Goal: Information Seeking & Learning: Learn about a topic

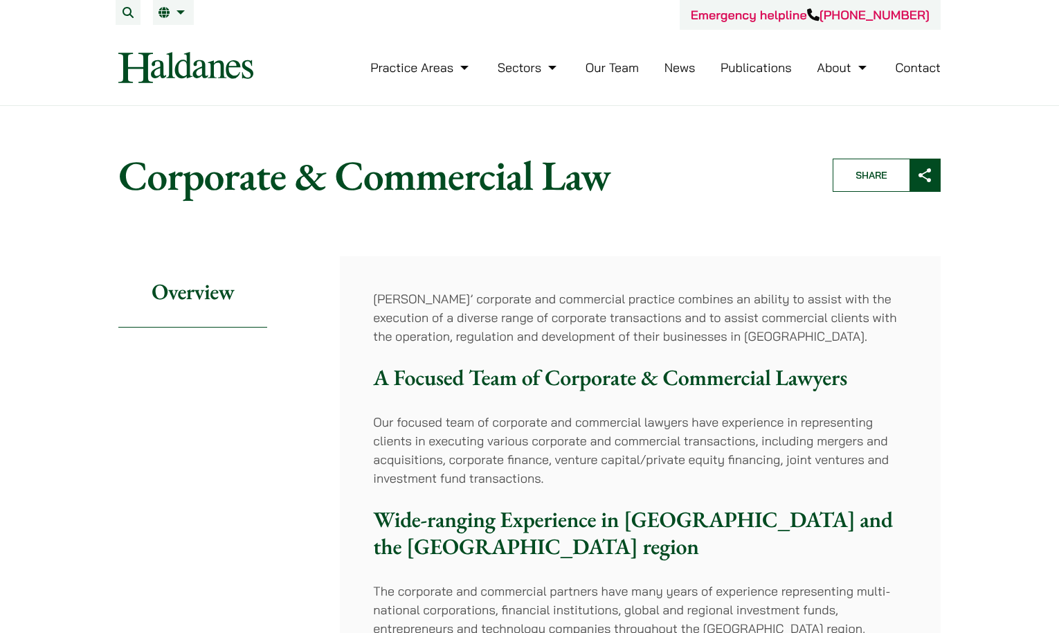
click at [356, 69] on link "Our Team" at bounding box center [612, 68] width 53 height 16
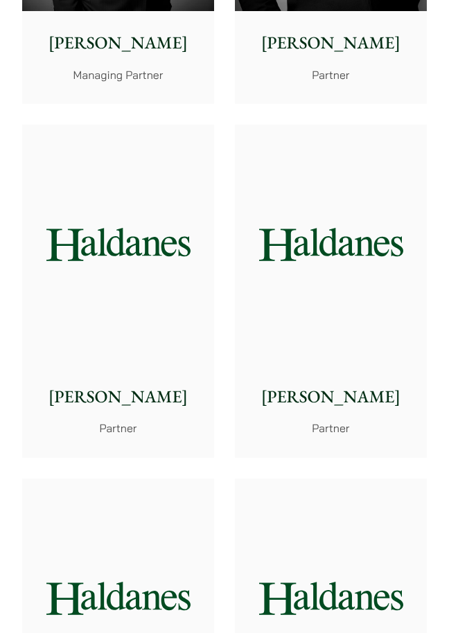
scroll to position [900, 0]
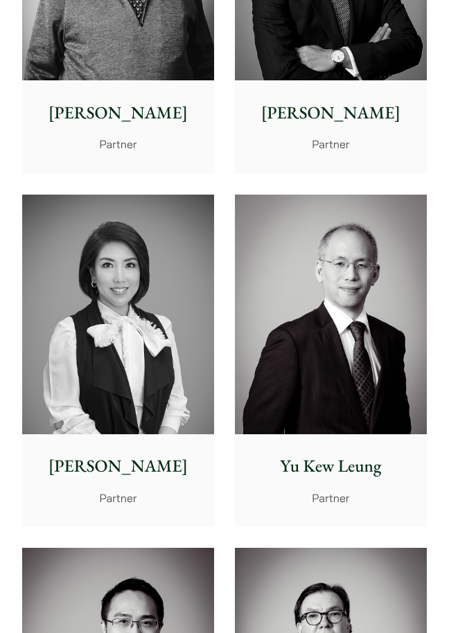
scroll to position [1177, 0]
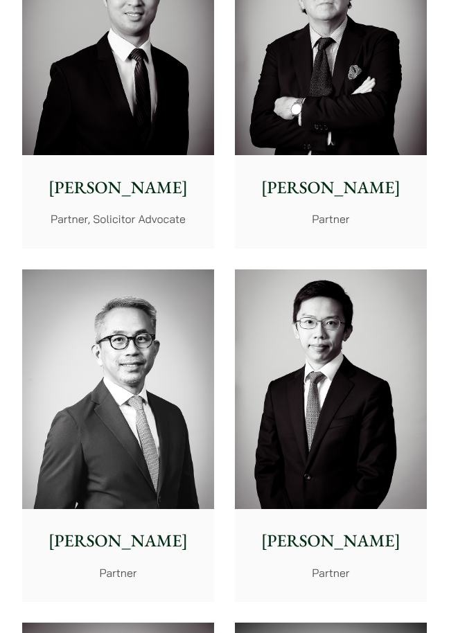
scroll to position [1800, 0]
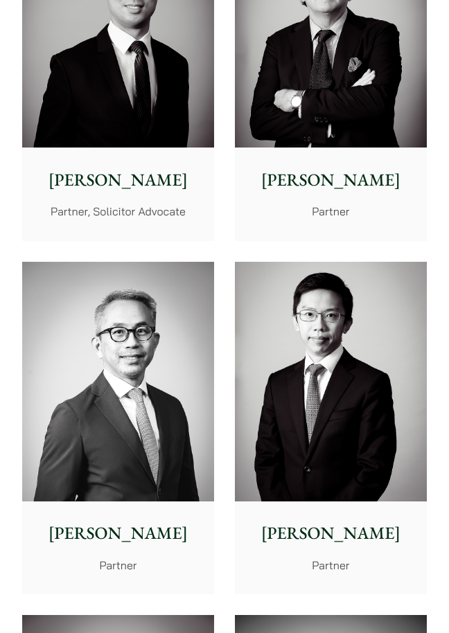
click at [53, 502] on div "Michael Leow Partner" at bounding box center [118, 546] width 192 height 91
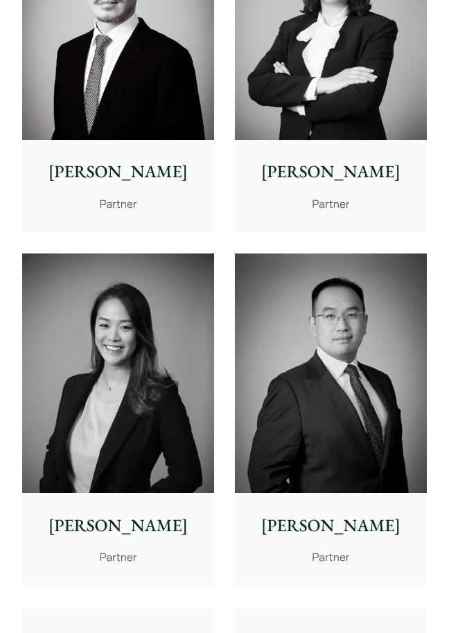
scroll to position [2535, 0]
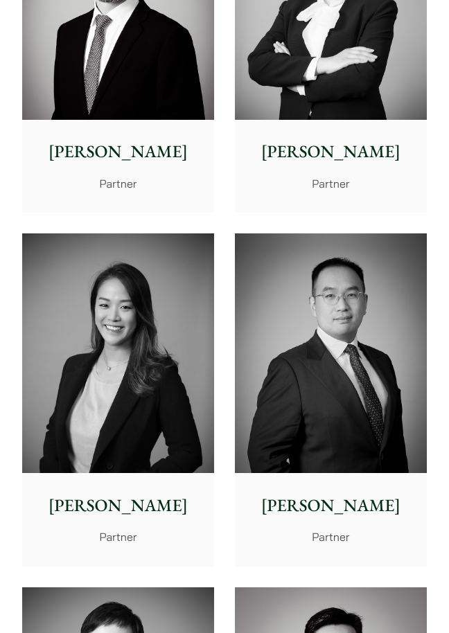
click at [365, 363] on img at bounding box center [331, 352] width 192 height 239
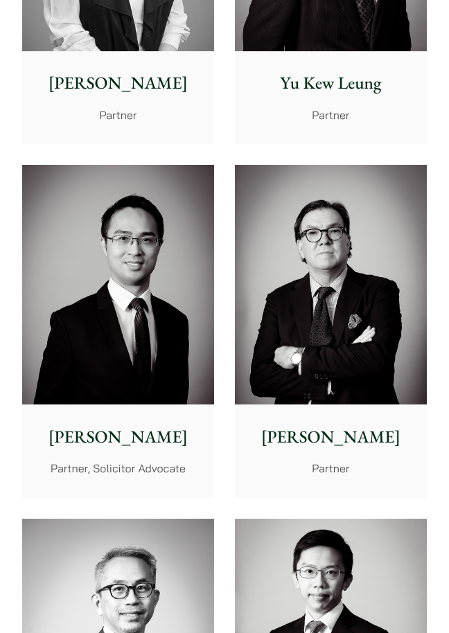
scroll to position [1526, 0]
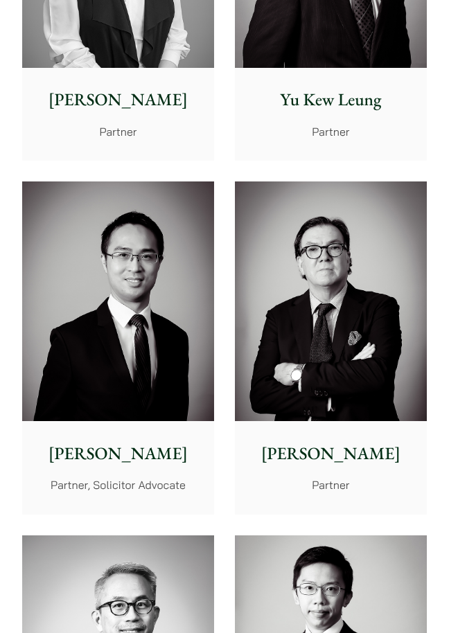
click at [158, 263] on img at bounding box center [118, 300] width 192 height 239
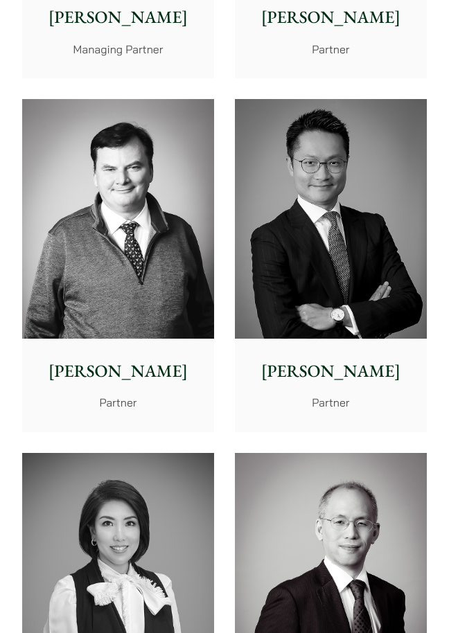
scroll to position [884, 0]
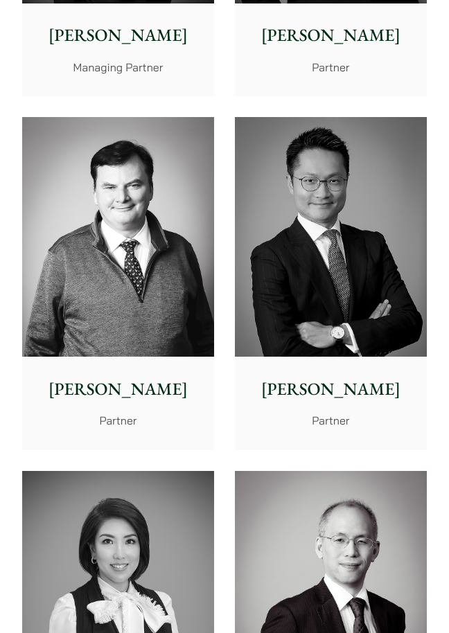
click at [307, 161] on img at bounding box center [331, 236] width 192 height 239
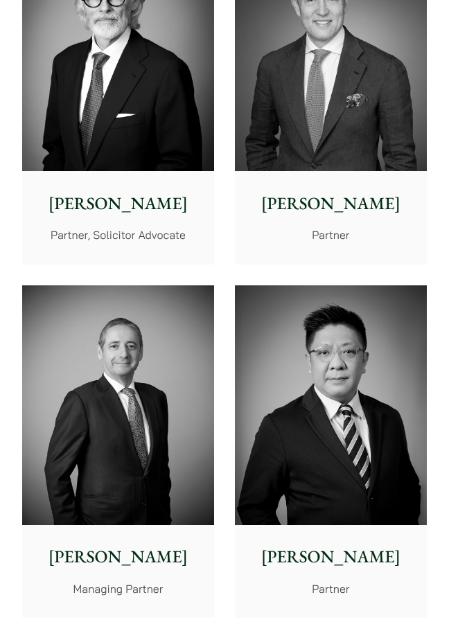
scroll to position [185, 0]
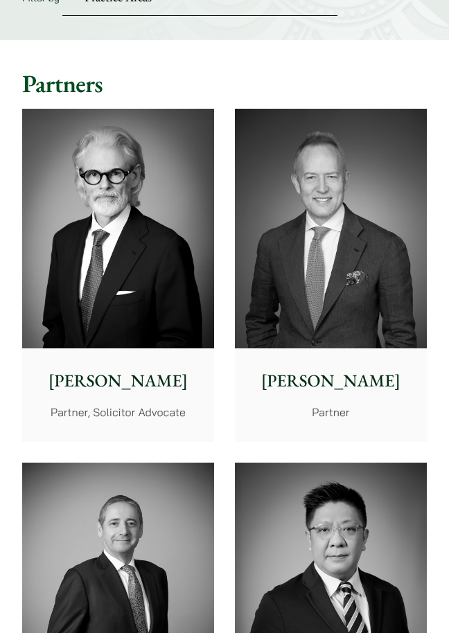
click at [168, 240] on img at bounding box center [118, 228] width 192 height 239
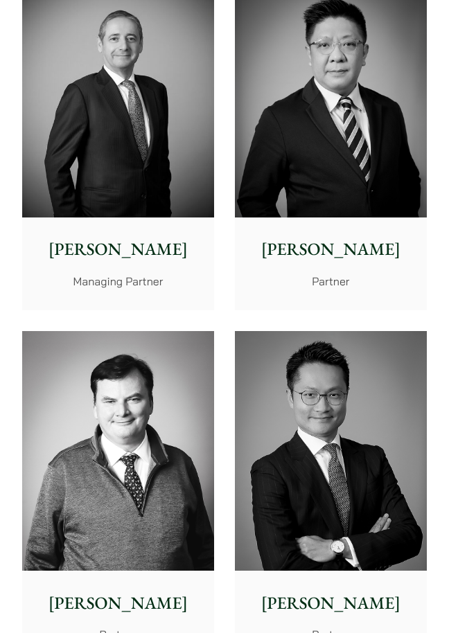
scroll to position [601, 0]
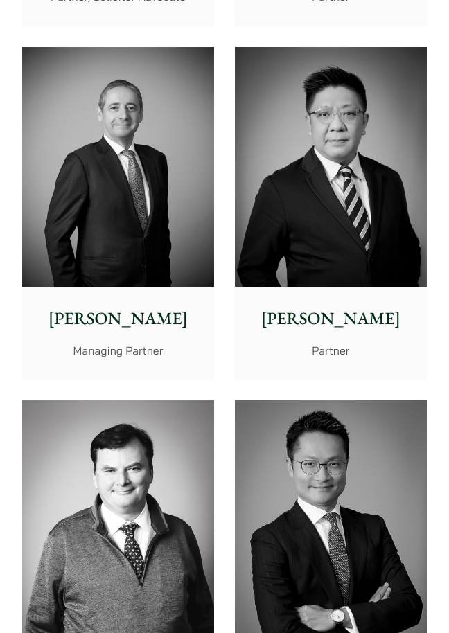
click at [122, 215] on img at bounding box center [118, 166] width 192 height 239
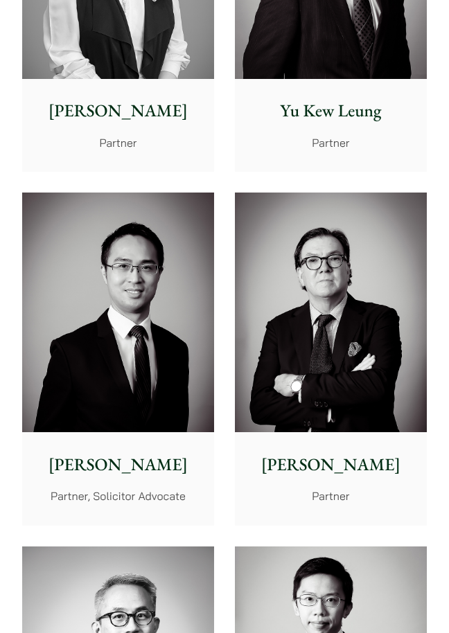
scroll to position [1563, 0]
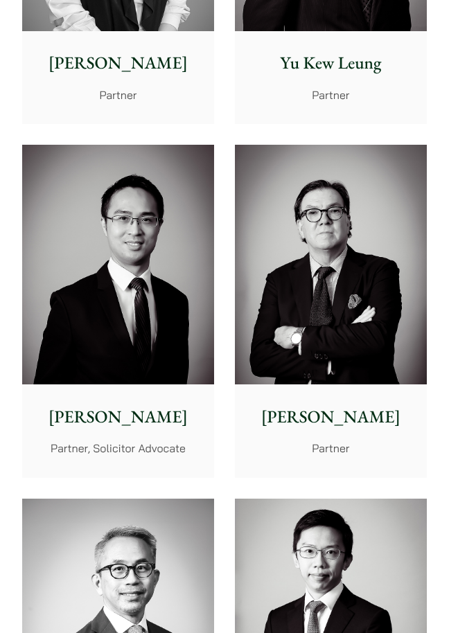
click at [161, 320] on img at bounding box center [118, 264] width 192 height 239
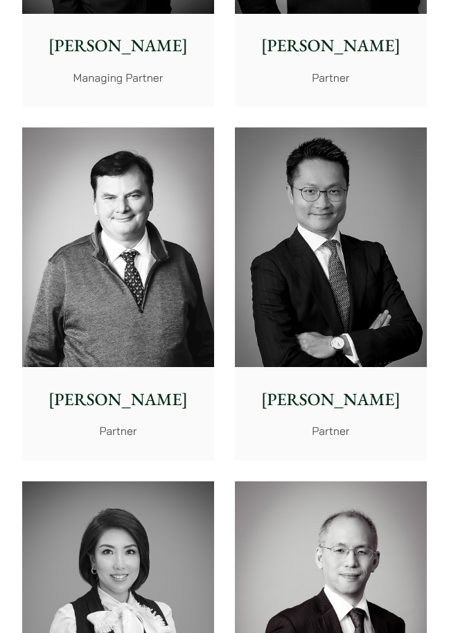
scroll to position [851, 0]
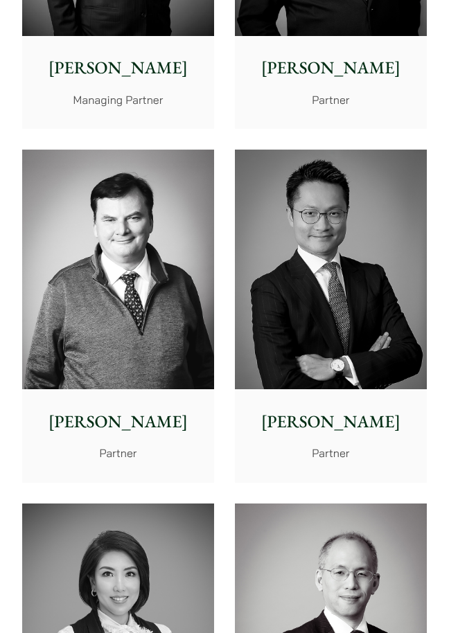
click at [372, 327] on img at bounding box center [331, 269] width 192 height 239
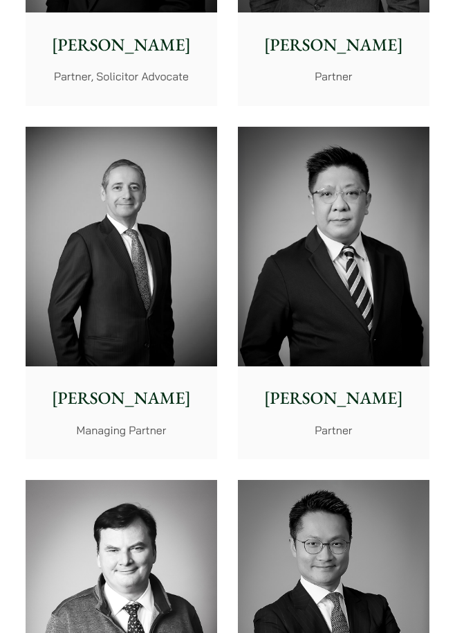
scroll to position [499, 0]
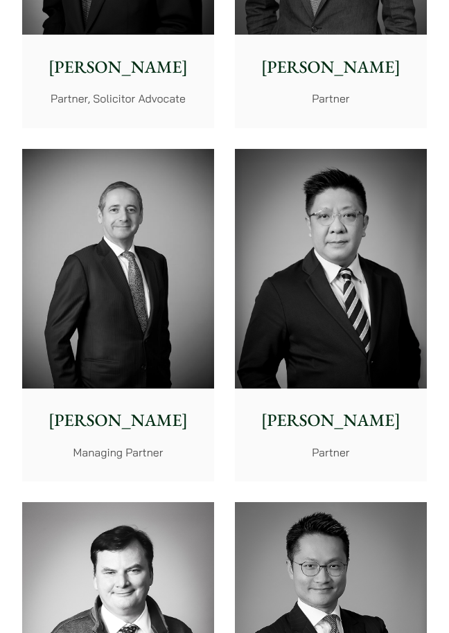
drag, startPoint x: 10, startPoint y: 80, endPoint x: 21, endPoint y: 64, distance: 19.4
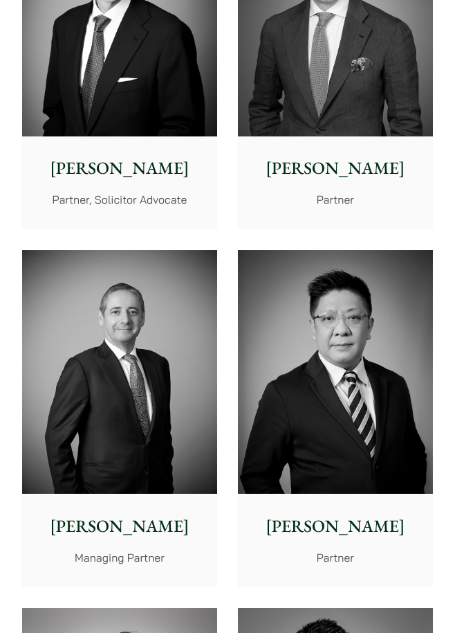
scroll to position [361, 0]
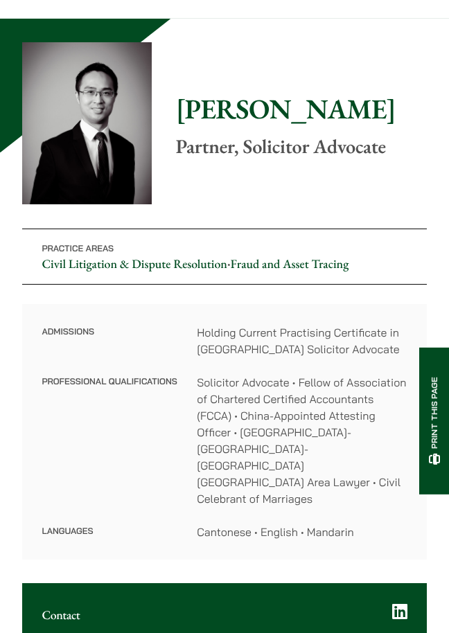
scroll to position [69, 0]
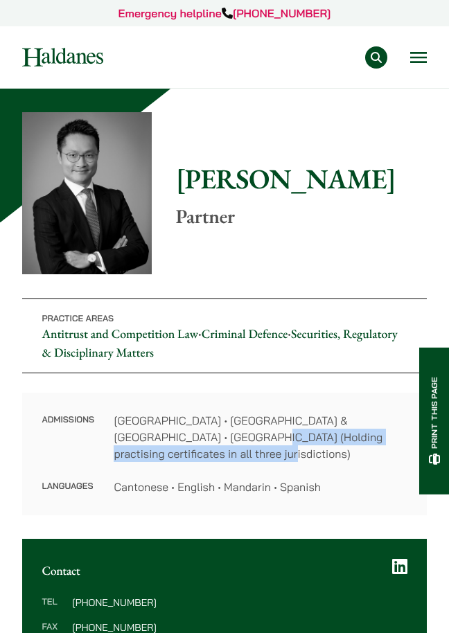
drag, startPoint x: 212, startPoint y: 437, endPoint x: 242, endPoint y: 444, distance: 31.4
click at [226, 448] on dd "Hong Kong • England & Wales • Dubai International Financial Centre (Holding pra…" at bounding box center [260, 437] width 293 height 50
click at [271, 449] on dd "Hong Kong • England & Wales • Dubai International Financial Centre (Holding pra…" at bounding box center [260, 437] width 293 height 50
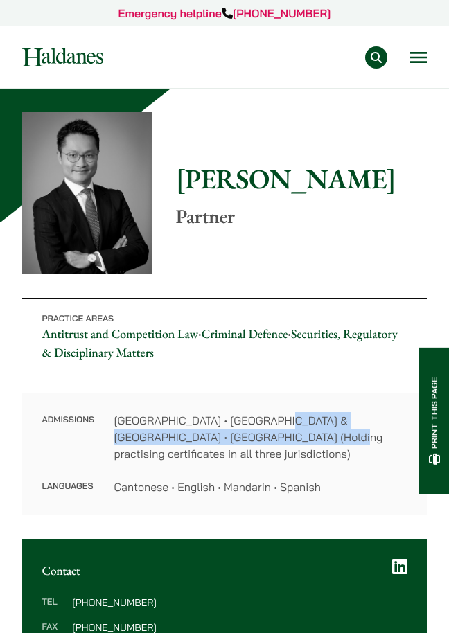
drag, startPoint x: 269, startPoint y: 420, endPoint x: 285, endPoint y: 444, distance: 29.4
click at [285, 444] on dd "Hong Kong • England & Wales • Dubai International Financial Centre (Holding pra…" at bounding box center [260, 437] width 293 height 50
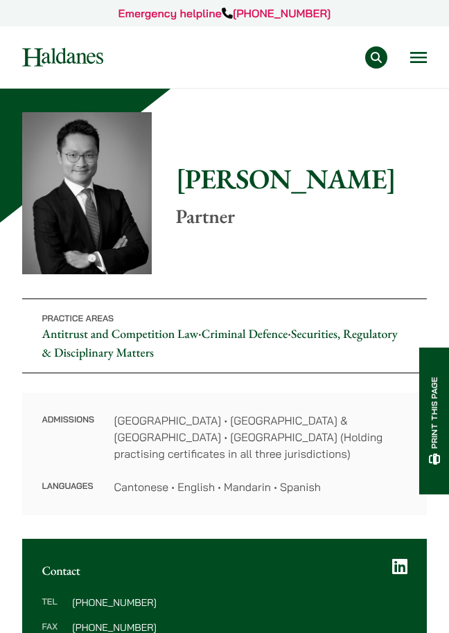
click at [281, 461] on dd "Hong Kong • England & Wales • Dubai International Financial Centre (Holding pra…" at bounding box center [260, 437] width 293 height 50
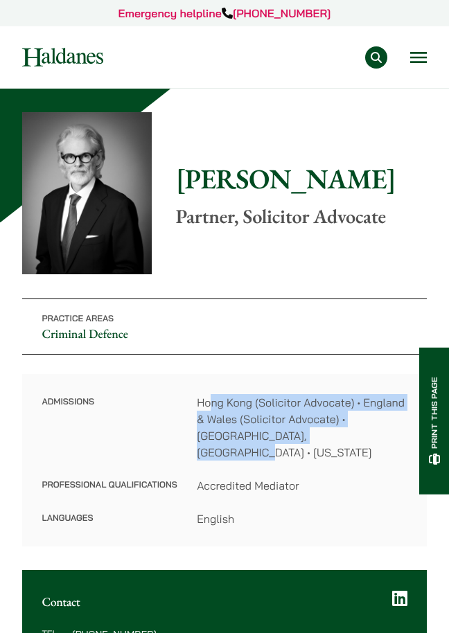
drag, startPoint x: 210, startPoint y: 404, endPoint x: 330, endPoint y: 431, distance: 123.4
click at [330, 431] on dd "Hong Kong (Solicitor Advocate) • England & Wales (Solicitor Advocate) • [GEOGRA…" at bounding box center [302, 427] width 210 height 66
click at [332, 448] on dl "Admissions [GEOGRAPHIC_DATA] (Solicitor Advocate) • England & Wales (Solicitor …" at bounding box center [224, 460] width 365 height 133
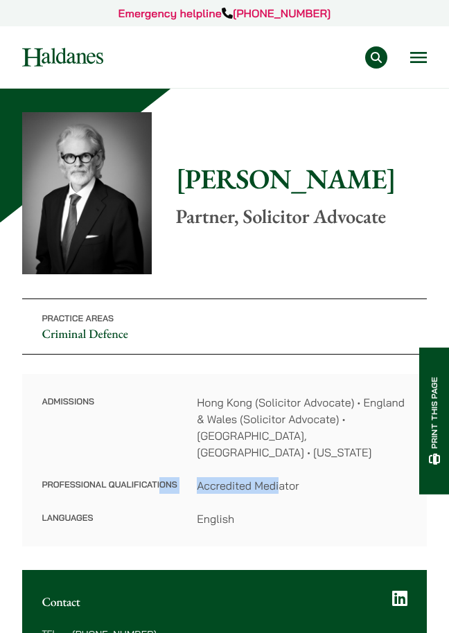
drag, startPoint x: 161, startPoint y: 462, endPoint x: 280, endPoint y: 483, distance: 120.8
click at [280, 483] on dl "Admissions [GEOGRAPHIC_DATA] (Solicitor Advocate) • England & Wales (Solicitor …" at bounding box center [224, 460] width 365 height 133
click at [311, 477] on dd "Accredited Mediator" at bounding box center [302, 485] width 210 height 17
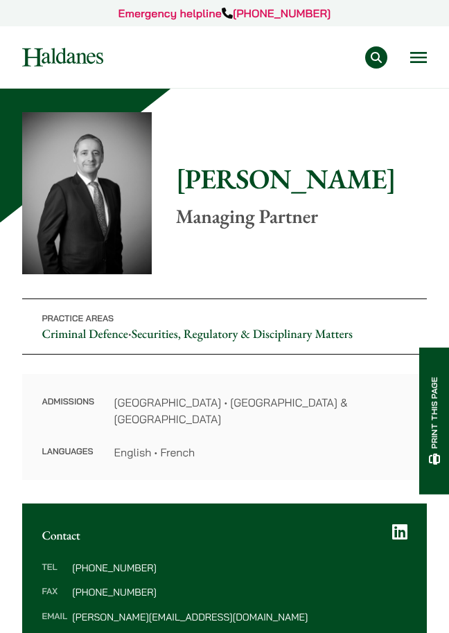
drag, startPoint x: 232, startPoint y: 439, endPoint x: 115, endPoint y: 388, distance: 127.4
click at [115, 388] on div "Admissions Hong Kong • England & Wales Languages English • French" at bounding box center [224, 427] width 404 height 106
click at [224, 421] on dl "Admissions Hong Kong • England & Wales Languages English • French" at bounding box center [224, 427] width 365 height 66
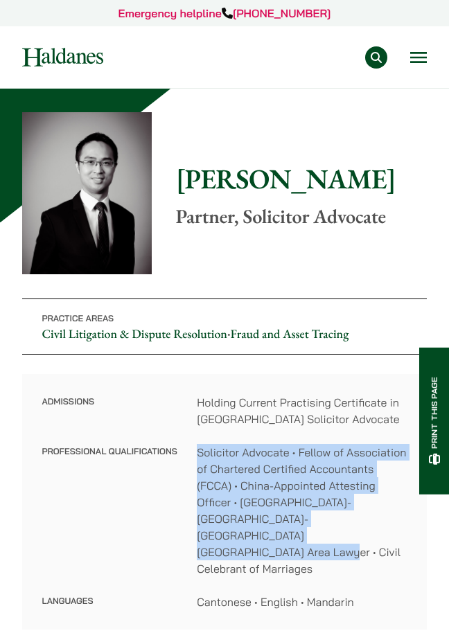
drag, startPoint x: 195, startPoint y: 453, endPoint x: 334, endPoint y: 542, distance: 164.9
click at [334, 542] on dl "Admissions Holding Current Practising Certificate in [GEOGRAPHIC_DATA] Solicito…" at bounding box center [224, 502] width 365 height 216
click at [302, 540] on dd "Solicitor Advocate • Fellow of Association of Chartered Certified Accountants (…" at bounding box center [302, 510] width 210 height 133
drag, startPoint x: 242, startPoint y: 446, endPoint x: 282, endPoint y: 536, distance: 98.5
click at [282, 536] on dd "Solicitor Advocate • Fellow of Association of Chartered Certified Accountants (…" at bounding box center [302, 510] width 210 height 133
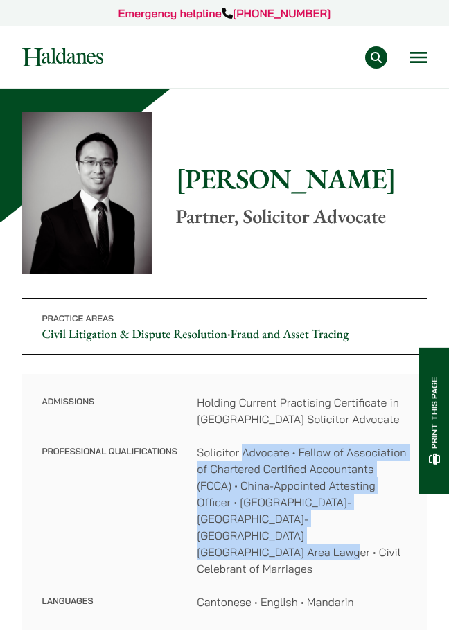
click at [276, 537] on dd "Solicitor Advocate • Fellow of Association of Chartered Certified Accountants (…" at bounding box center [302, 510] width 210 height 133
